Goal: Information Seeking & Learning: Learn about a topic

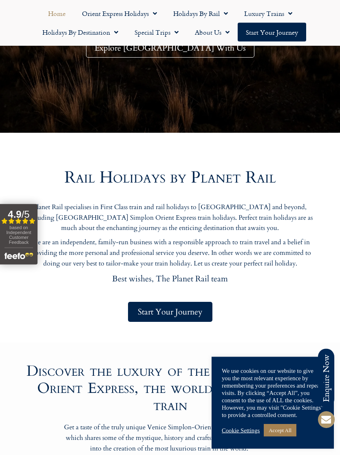
click at [284, 436] on link "Accept All" at bounding box center [280, 430] width 33 height 13
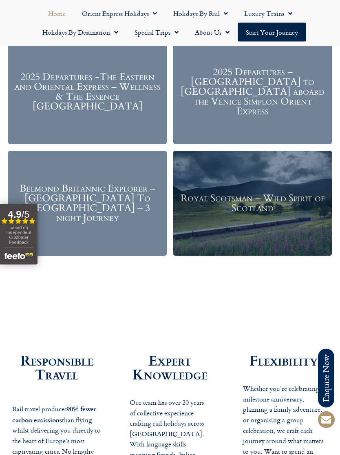
scroll to position [1055, 0]
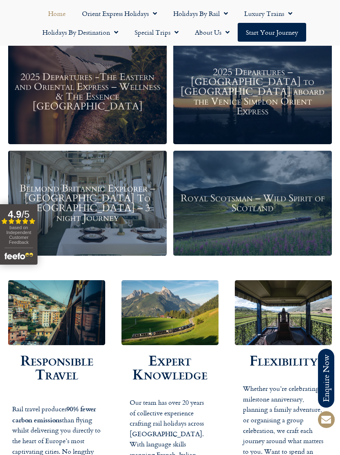
click at [319, 236] on div "Royal Scotsman – Wild Spirit of Scotland" at bounding box center [252, 203] width 159 height 105
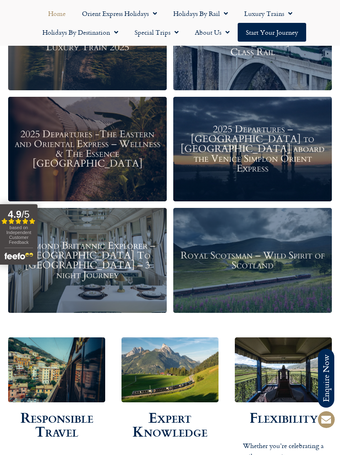
scroll to position [997, 0]
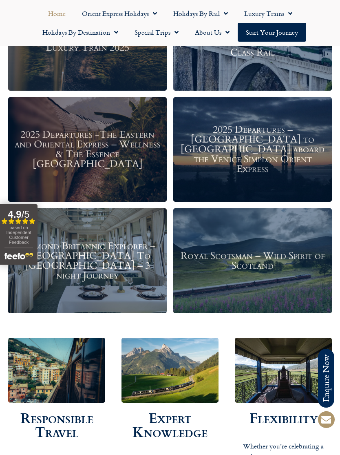
click at [211, 179] on div "2025 Departures – Istanbul to Paris aboard the Venice Simplon Orient Express" at bounding box center [252, 149] width 159 height 105
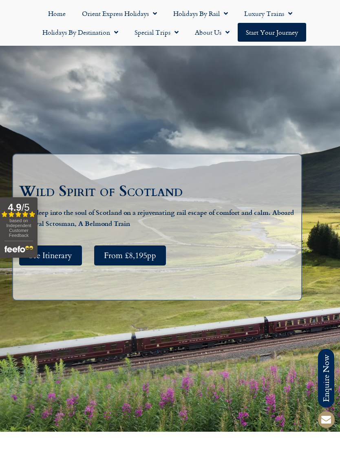
scroll to position [78, 0]
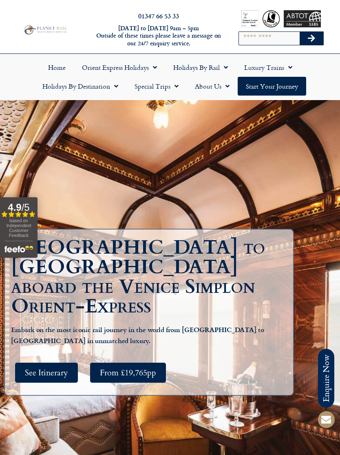
click at [231, 68] on link "Holidays by Rail" at bounding box center [200, 67] width 71 height 19
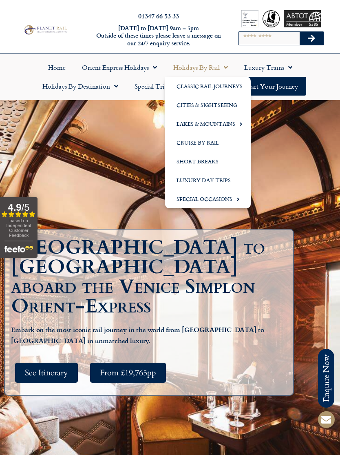
click at [237, 87] on link "Classic Rail Journeys" at bounding box center [208, 86] width 86 height 19
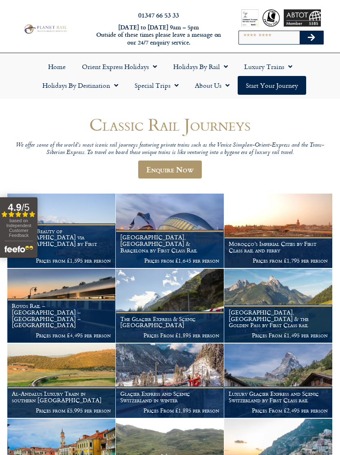
scroll to position [4, 0]
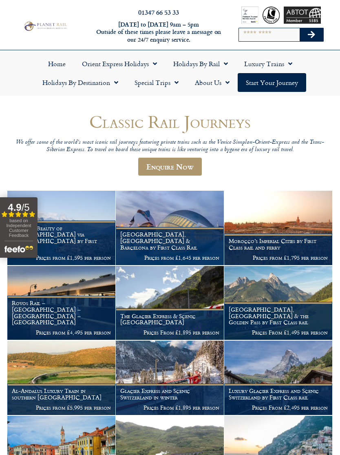
click at [294, 64] on link "Luxury Trains" at bounding box center [268, 63] width 64 height 19
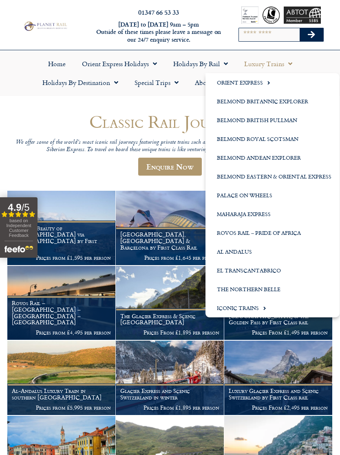
click at [264, 310] on span "Menu" at bounding box center [262, 307] width 7 height 13
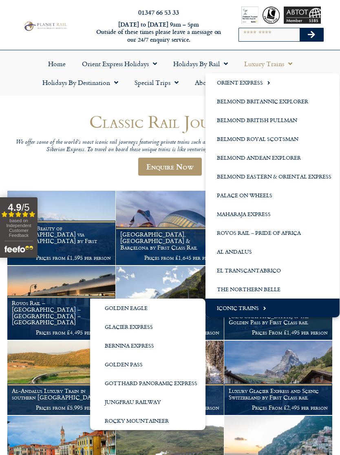
click at [109, 348] on link "Bernina Express" at bounding box center [147, 345] width 115 height 19
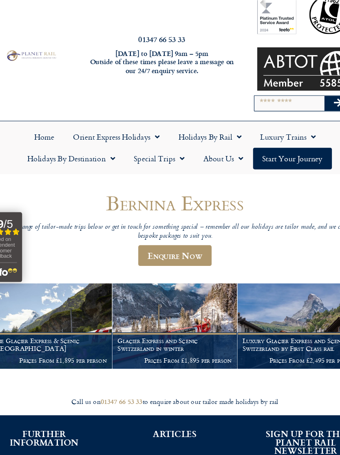
scroll to position [14, 0]
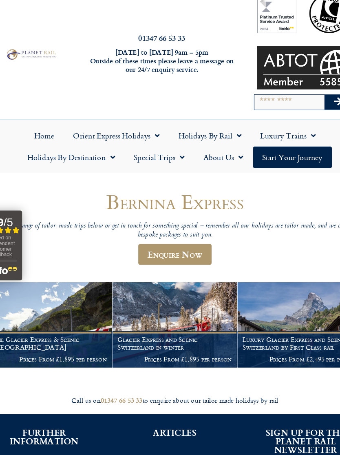
click at [275, 117] on link "Luxury Trains" at bounding box center [268, 118] width 64 height 19
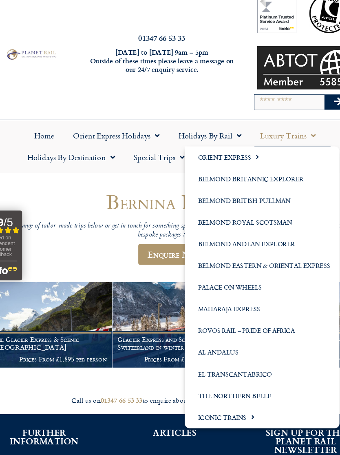
click at [232, 358] on span "Menu" at bounding box center [235, 362] width 7 height 13
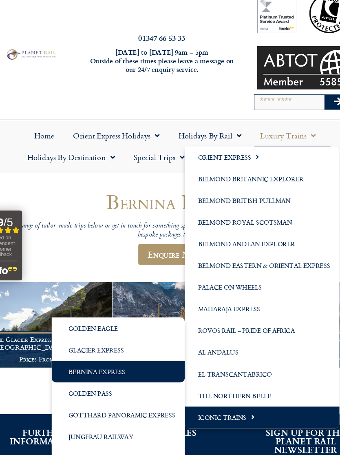
click at [63, 376] on link "Jungfrau Railway" at bounding box center [120, 379] width 115 height 19
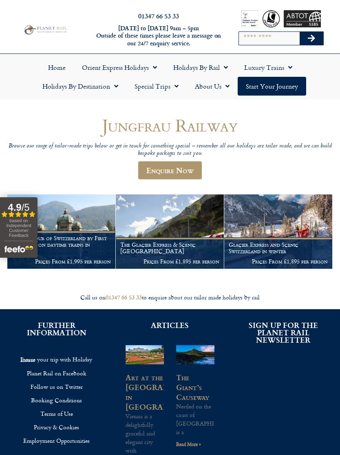
click at [158, 72] on link "Orient Express Holidays" at bounding box center [119, 67] width 91 height 19
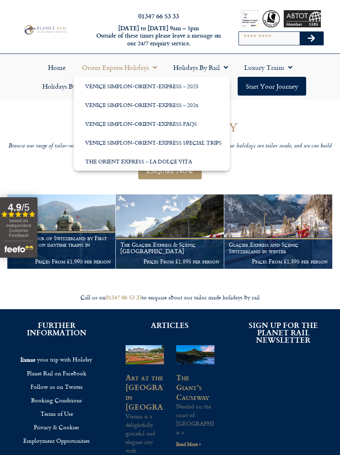
click at [189, 105] on link "Venice Simplon-Orient-Express – 2026" at bounding box center [152, 104] width 156 height 19
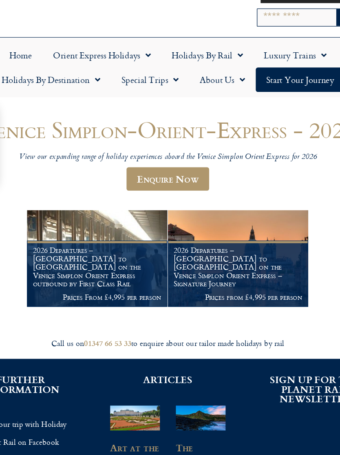
click at [233, 275] on figcaption "2026 Departures – [GEOGRAPHIC_DATA] to [GEOGRAPHIC_DATA] on the Venice Simplon …" at bounding box center [224, 300] width 108 height 51
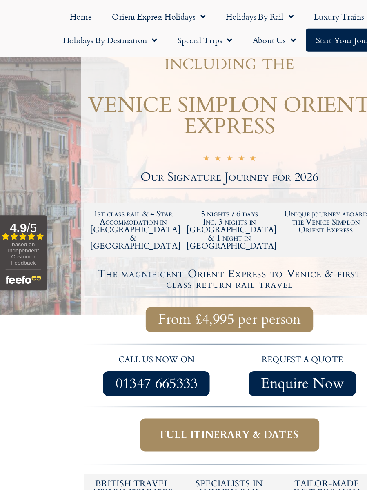
scroll to position [203, 0]
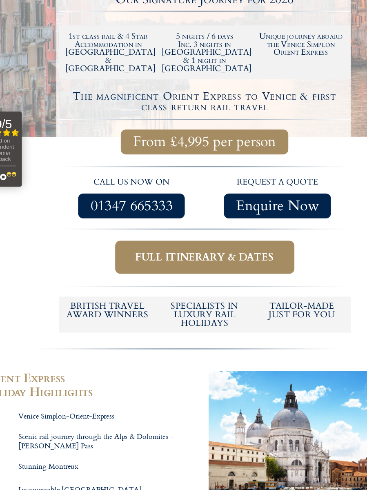
click at [188, 285] on span "Full itinerary & dates" at bounding box center [184, 290] width 111 height 10
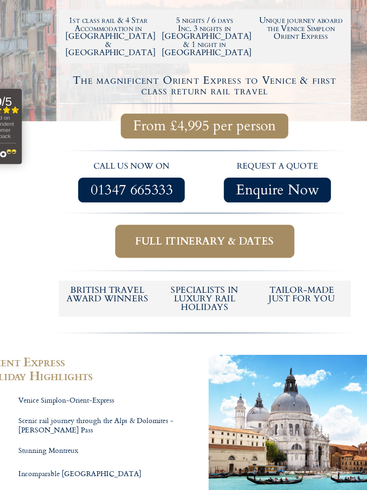
click at [192, 284] on span "Full itinerary & dates" at bounding box center [184, 289] width 111 height 10
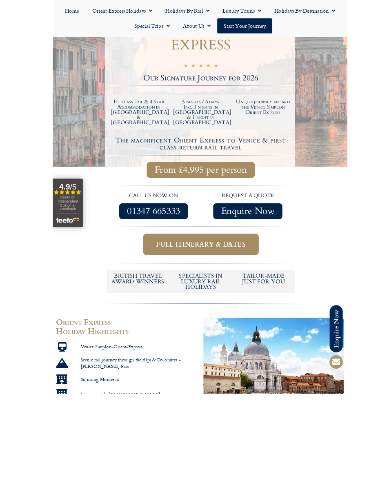
scroll to position [315, 0]
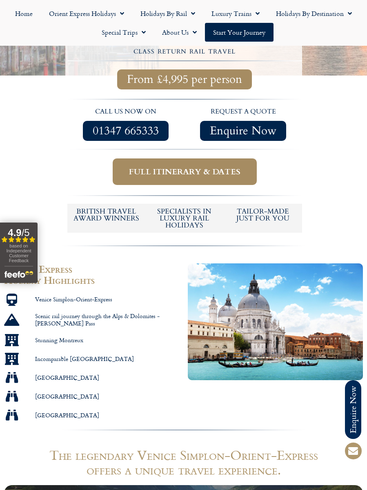
click at [211, 211] on div at bounding box center [183, 22] width 367 height 438
click at [217, 166] on span "Full itinerary & dates" at bounding box center [184, 171] width 111 height 10
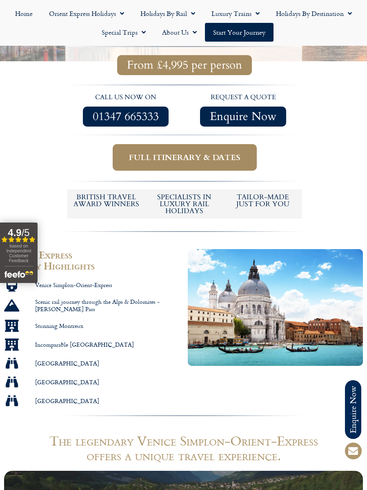
scroll to position [330, 0]
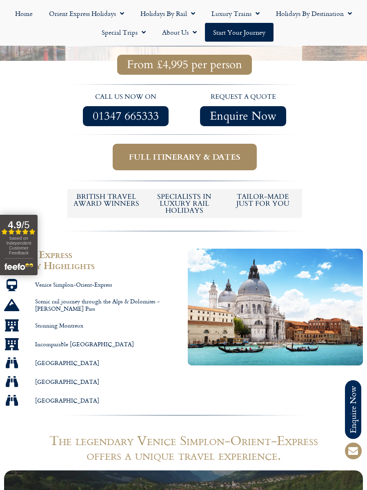
click at [239, 152] on span "Full itinerary & dates" at bounding box center [184, 157] width 111 height 10
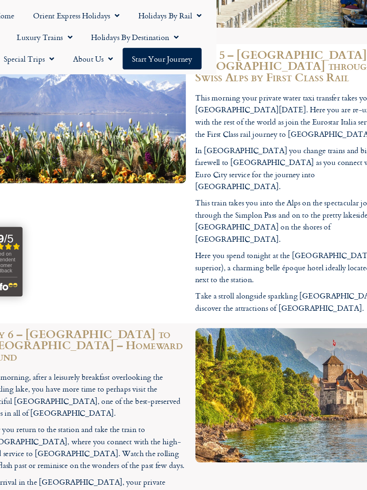
scroll to position [2091, 0]
